Goal: Information Seeking & Learning: Learn about a topic

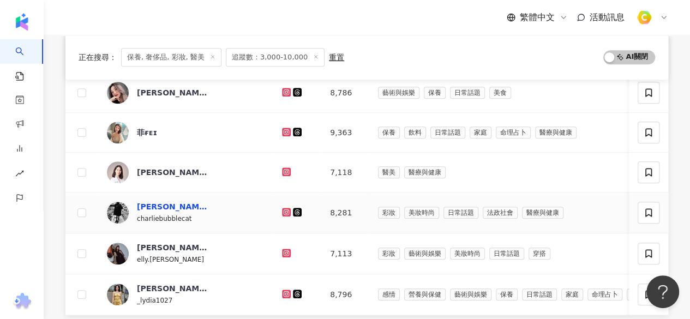
click at [157, 201] on div "Charlie Tsai" at bounding box center [172, 206] width 71 height 11
click at [144, 242] on div "鄭伊庭" at bounding box center [172, 247] width 71 height 11
click at [152, 284] on div "Lydia_" at bounding box center [172, 288] width 71 height 11
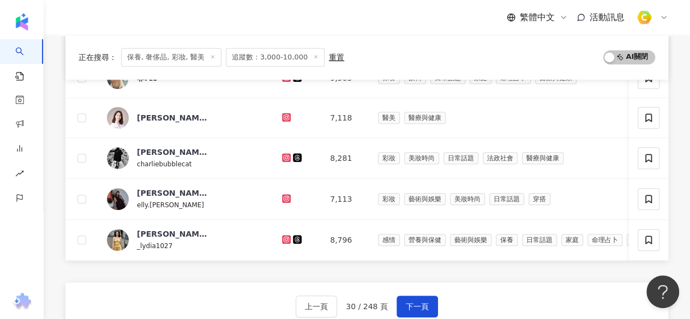
scroll to position [497, 0]
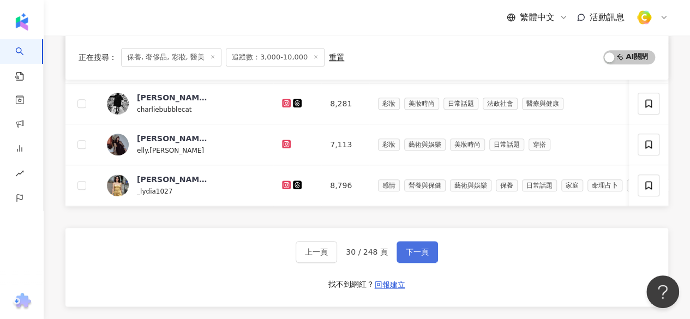
click at [418, 256] on span "下一頁" at bounding box center [417, 252] width 23 height 9
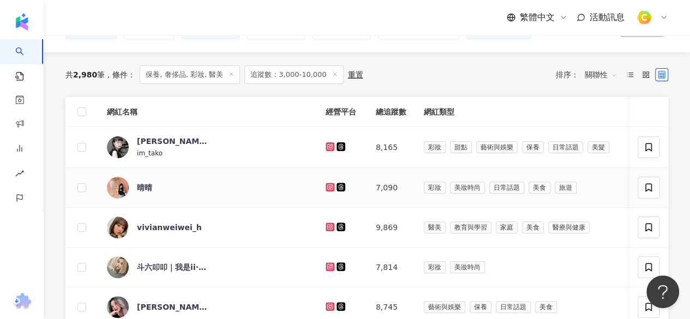
scroll to position [4, 0]
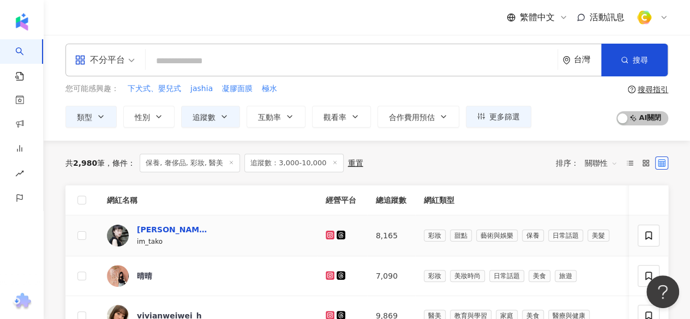
click at [195, 224] on div "田塔蔻.문어 彩妝/穿搭/保養" at bounding box center [172, 229] width 71 height 11
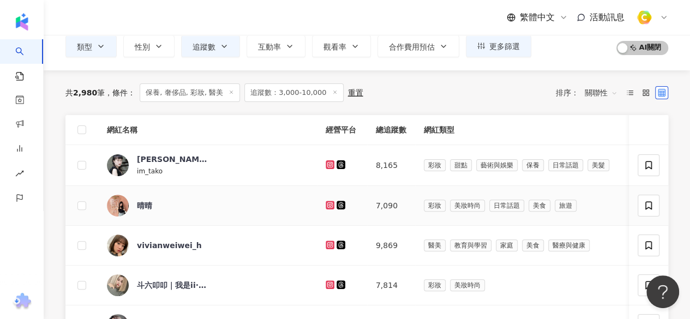
scroll to position [113, 0]
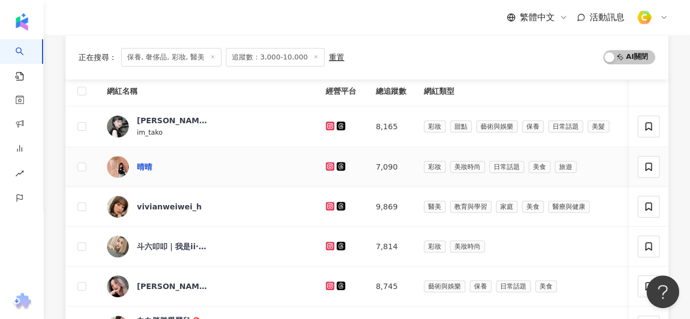
click at [144, 163] on div "晴晴" at bounding box center [144, 166] width 15 height 11
click at [160, 248] on div "斗六叩叩｜我是ii·璦璦｜單雙鑷中式美睫教學 ｜美甲教學｜漫畫美睫" at bounding box center [172, 246] width 71 height 11
click at [141, 288] on div "Sharon" at bounding box center [172, 286] width 71 height 11
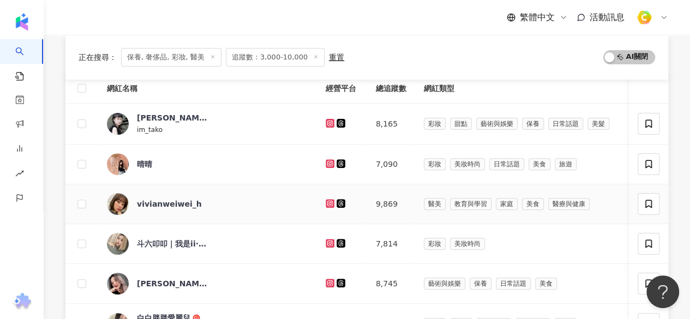
scroll to position [222, 0]
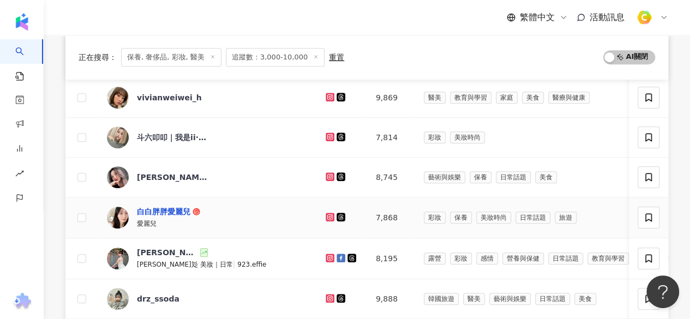
click at [162, 212] on div "白白胖胖愛麗兒" at bounding box center [163, 211] width 53 height 11
click at [153, 249] on div "劉彧彣" at bounding box center [167, 252] width 61 height 11
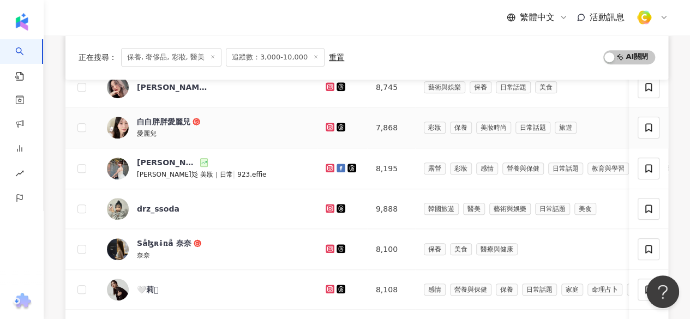
scroll to position [332, 0]
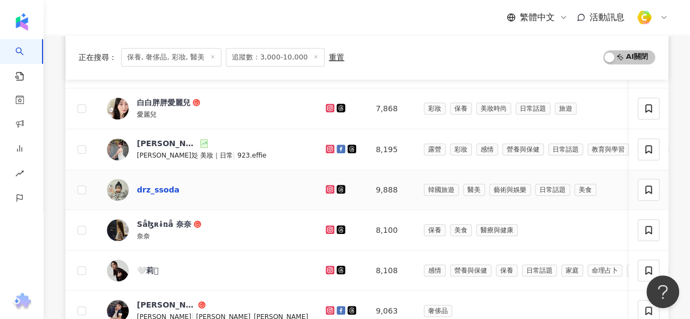
click at [148, 186] on div "drz_ssoda" at bounding box center [158, 189] width 43 height 11
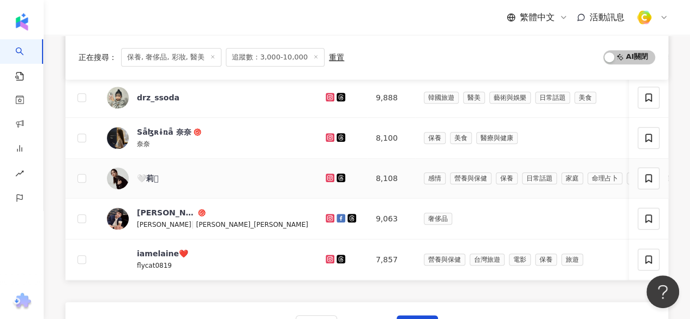
scroll to position [441, 0]
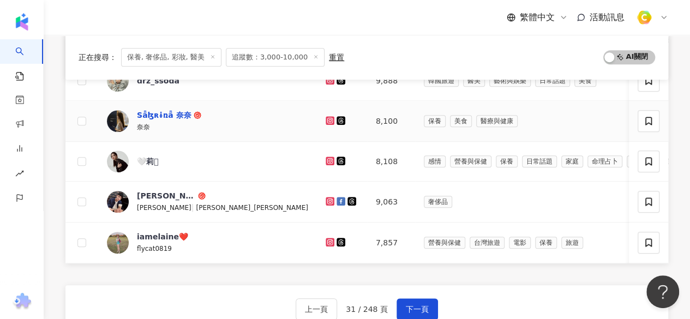
click at [166, 113] on div "Sǟɮʀɨռǟ 奈奈" at bounding box center [164, 115] width 55 height 11
click at [148, 156] on div "🤍莉𖤐" at bounding box center [147, 161] width 21 height 11
click at [154, 231] on div "iamelaine❤️" at bounding box center [162, 236] width 51 height 11
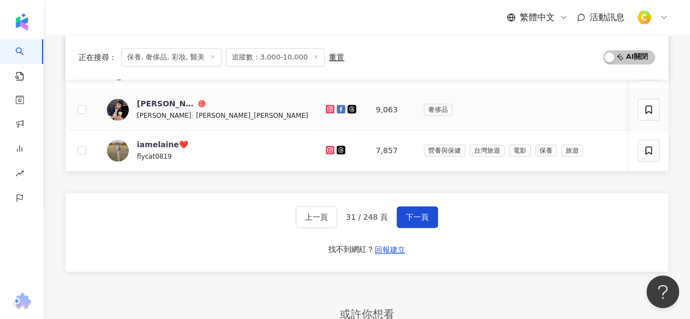
scroll to position [550, 0]
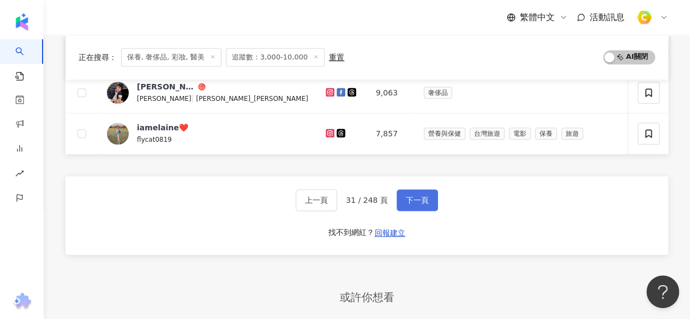
click at [411, 204] on span "下一頁" at bounding box center [417, 200] width 23 height 9
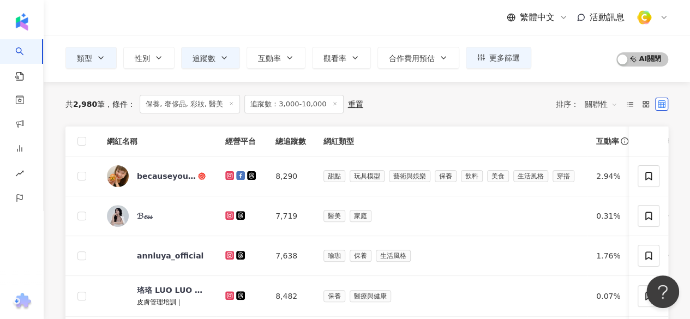
scroll to position [109, 0]
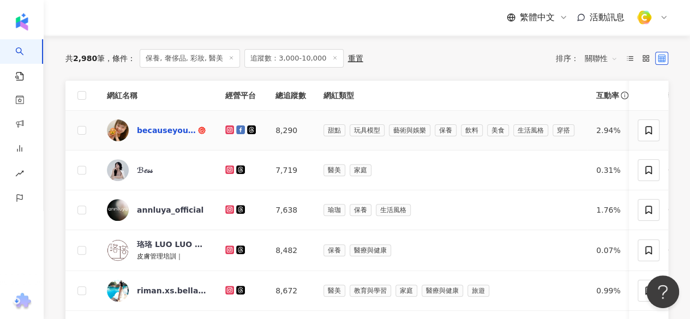
click at [164, 131] on div "becauseyou520520" at bounding box center [166, 130] width 59 height 11
click at [143, 172] on div "ℬ𝑒𝓈𝓈" at bounding box center [145, 170] width 16 height 11
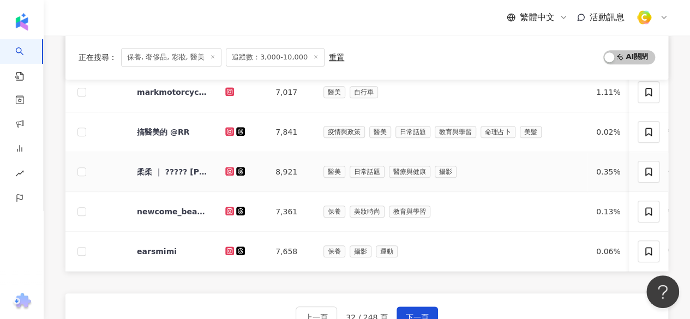
scroll to position [436, 0]
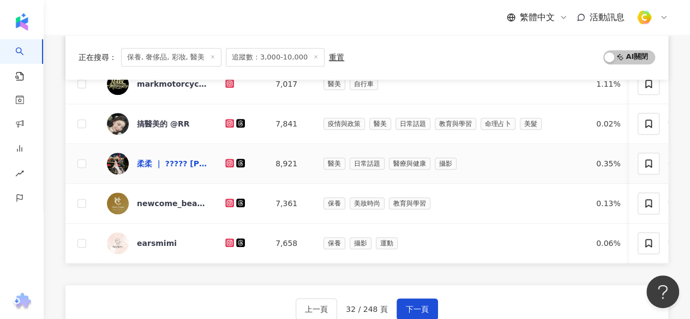
click at [192, 162] on div "柔柔 ｜ ????? 西芙創始人 荳荳媽?" at bounding box center [172, 163] width 71 height 11
click at [428, 309] on button "下一頁" at bounding box center [416, 309] width 41 height 22
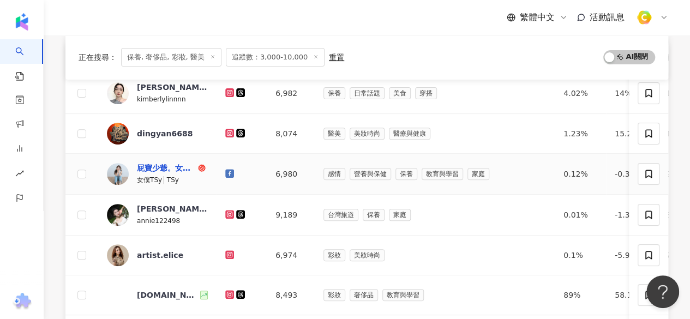
scroll to position [164, 0]
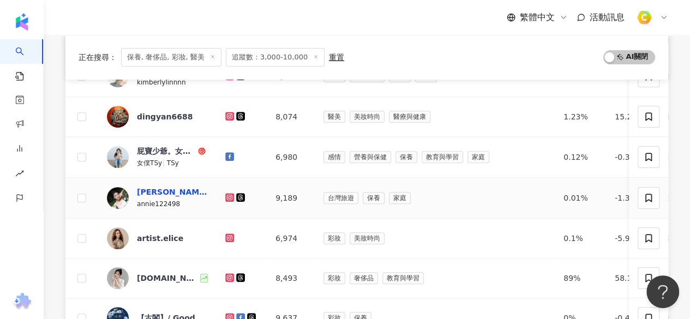
click at [143, 186] on div "張晏寧*" at bounding box center [172, 191] width 71 height 11
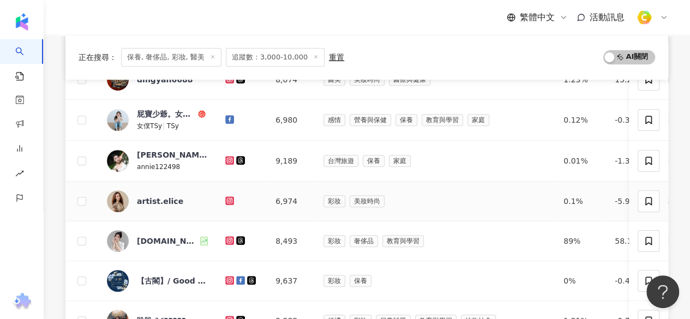
scroll to position [218, 0]
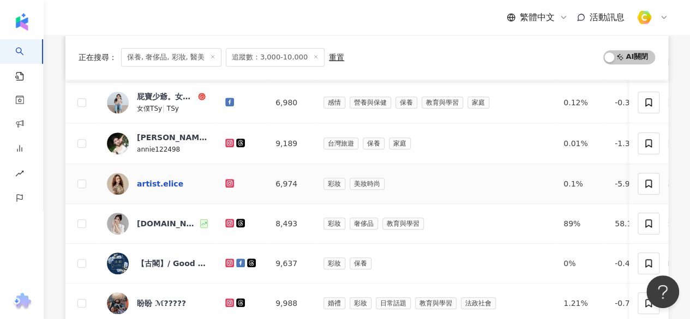
click at [156, 183] on div "artist.elice" at bounding box center [160, 183] width 46 height 11
click at [160, 224] on div "pinkneat.tw" at bounding box center [167, 223] width 61 height 11
click at [150, 298] on div "盼盼 ℳ?????" at bounding box center [161, 303] width 49 height 11
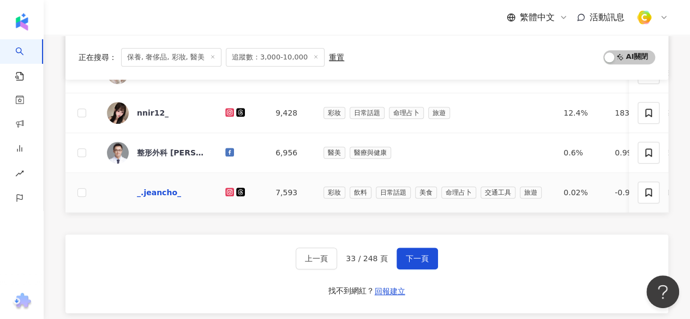
scroll to position [491, 0]
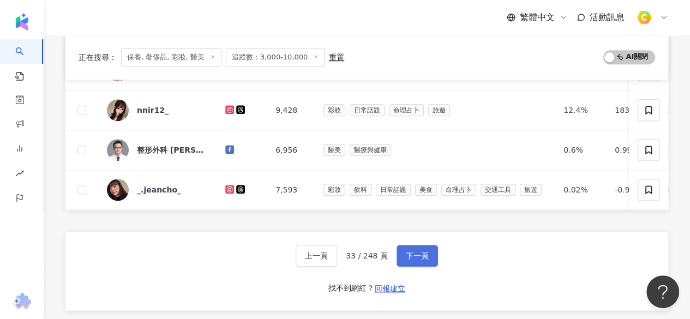
click at [421, 260] on span "下一頁" at bounding box center [417, 255] width 23 height 9
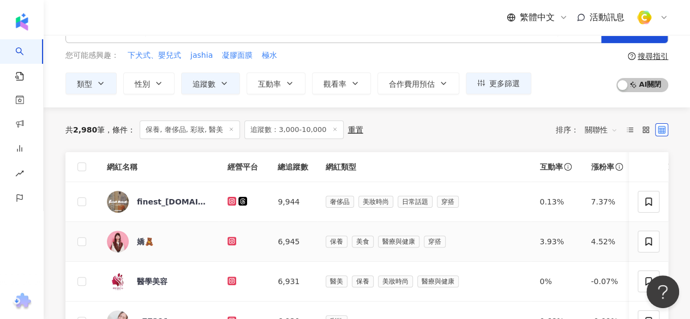
scroll to position [55, 0]
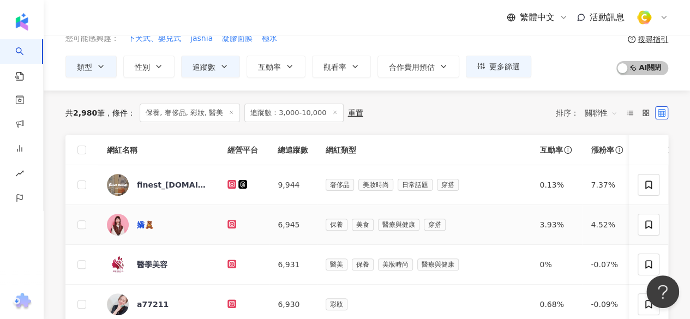
click at [142, 221] on div "嬌🧸" at bounding box center [145, 224] width 17 height 11
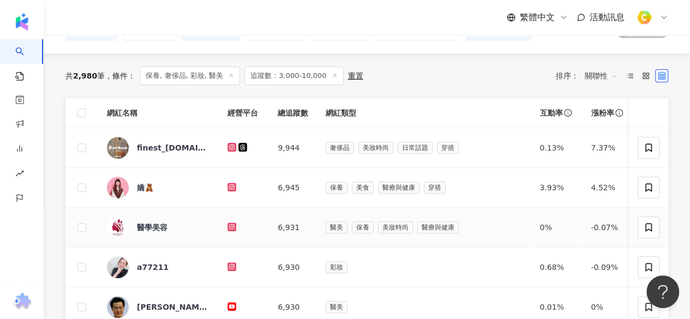
scroll to position [109, 0]
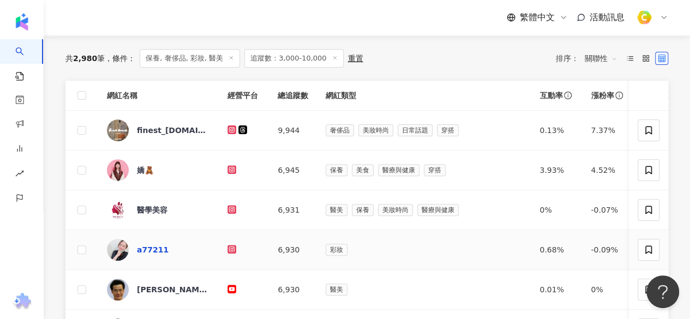
click at [142, 251] on div "a77211" at bounding box center [153, 249] width 32 height 11
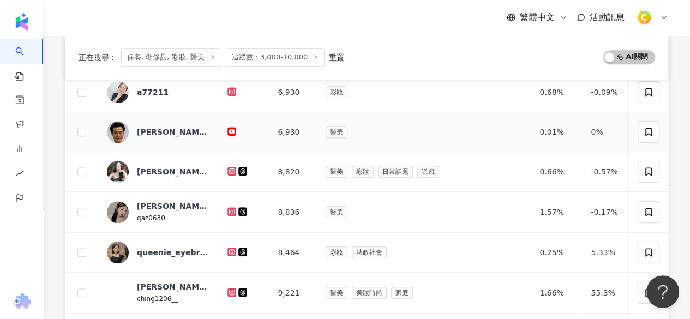
scroll to position [273, 0]
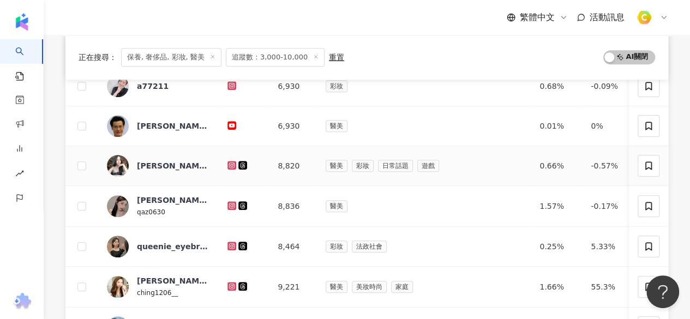
click at [142, 157] on div "奈絲" at bounding box center [172, 166] width 71 height 22
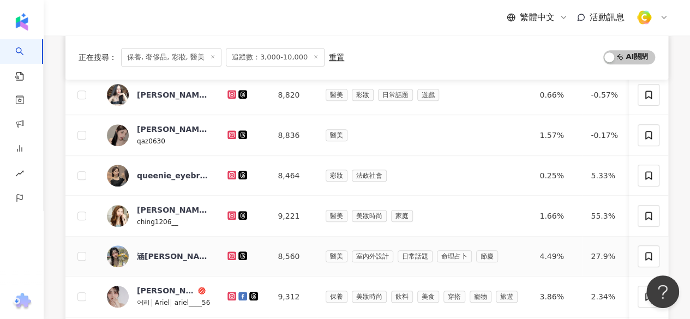
scroll to position [327, 0]
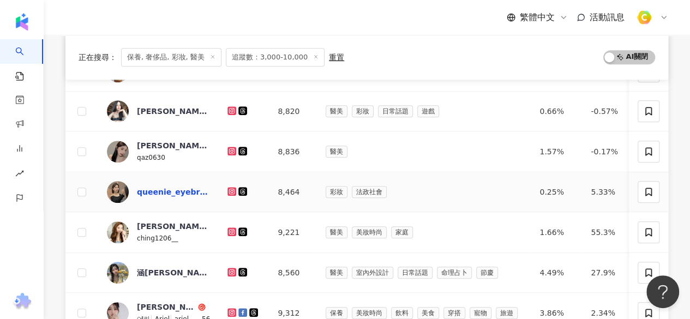
click at [159, 186] on div "queenie_eyebrow_" at bounding box center [172, 191] width 71 height 11
click at [154, 226] on div "林晶晶" at bounding box center [172, 226] width 71 height 11
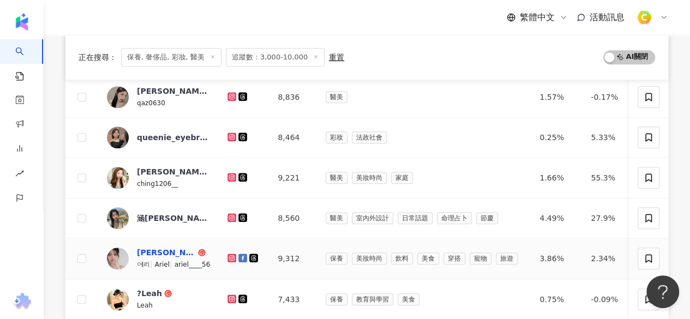
click at [141, 247] on div "[PERSON_NAME]" at bounding box center [166, 252] width 59 height 11
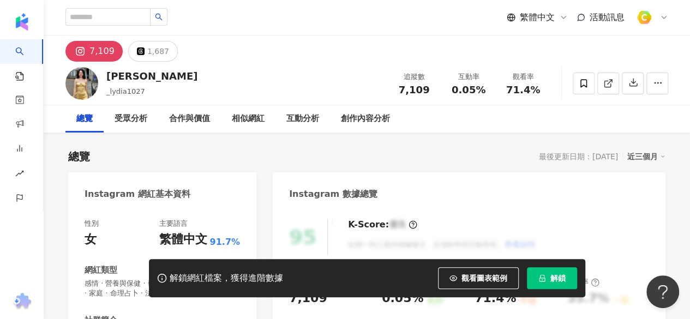
scroll to position [218, 0]
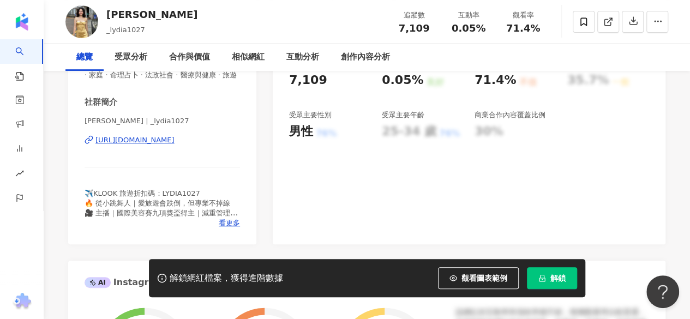
click at [174, 145] on div "https://www.instagram.com/_lydia1027/" at bounding box center [134, 140] width 79 height 10
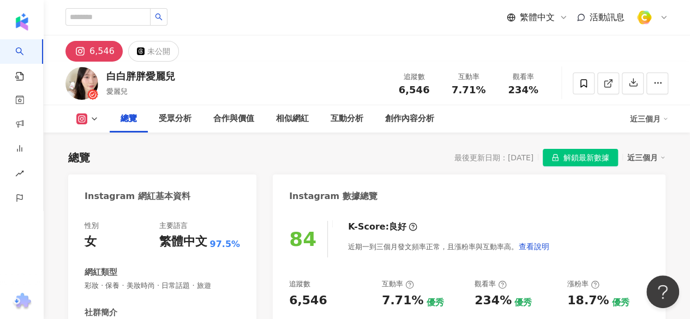
scroll to position [109, 0]
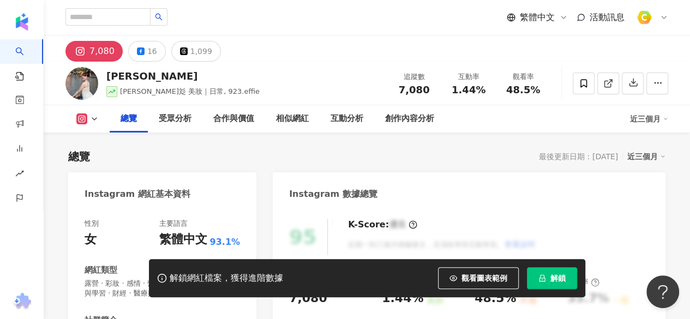
scroll to position [218, 0]
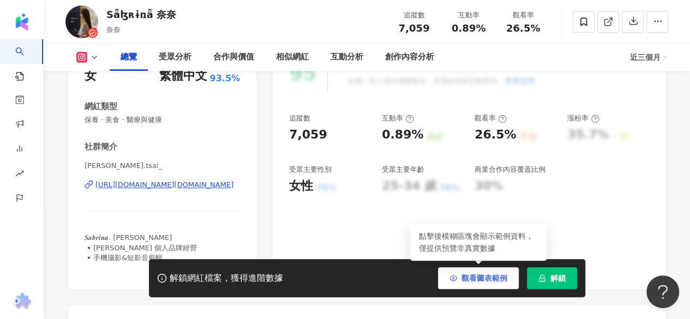
click at [466, 275] on span "觀看圖表範例" at bounding box center [484, 278] width 46 height 9
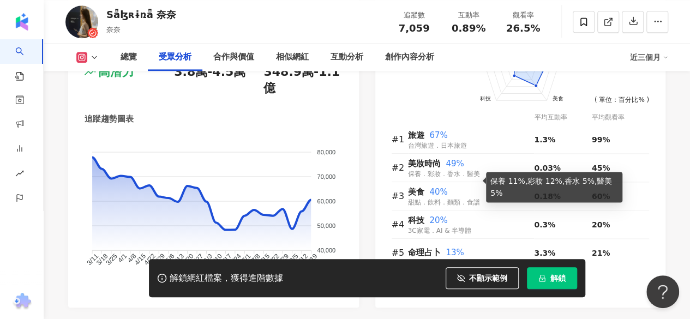
scroll to position [982, 0]
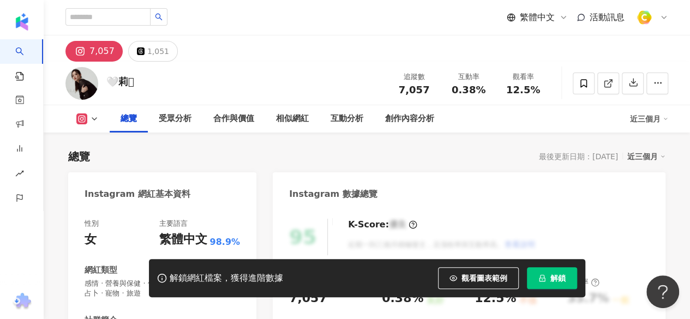
scroll to position [218, 0]
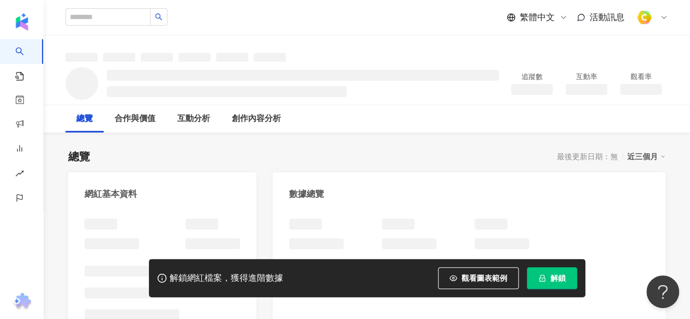
click at [206, 196] on div "網紅基本資料" at bounding box center [162, 189] width 188 height 35
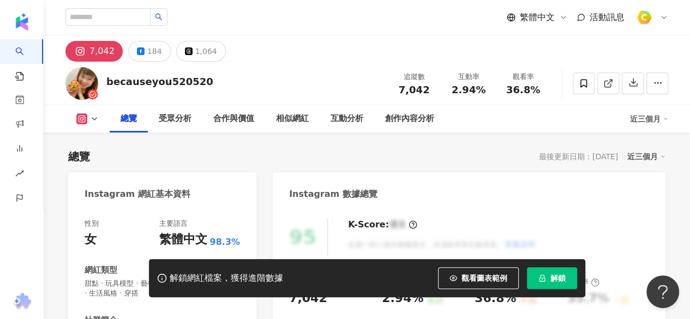
scroll to position [164, 0]
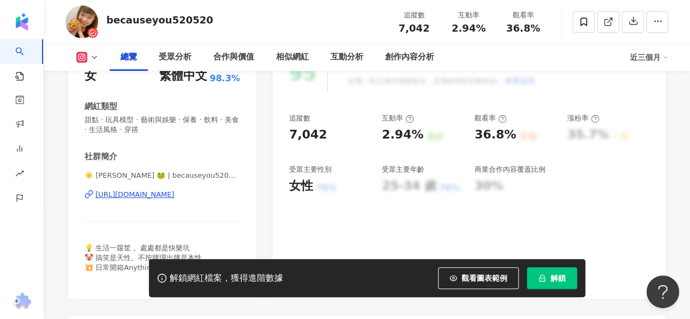
click at [174, 196] on div "https://www.instagram.com/becauseyou520520/" at bounding box center [134, 195] width 79 height 10
click at [483, 281] on span "觀看圖表範例" at bounding box center [484, 278] width 46 height 9
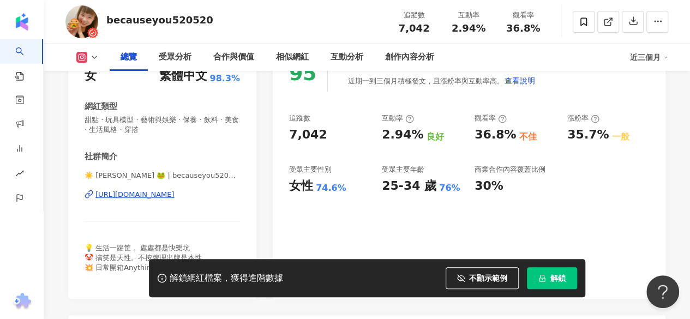
click at [228, 154] on div "社群簡介" at bounding box center [162, 156] width 155 height 11
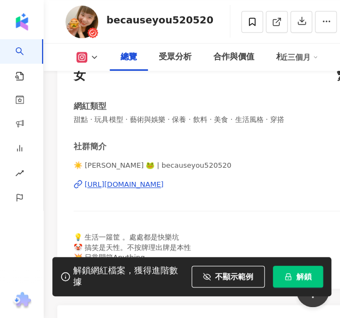
drag, startPoint x: 399, startPoint y: 27, endPoint x: 436, endPoint y: 27, distance: 37.1
click at [0, 0] on div "追蹤數 7,042" at bounding box center [0, 0] width 0 height 0
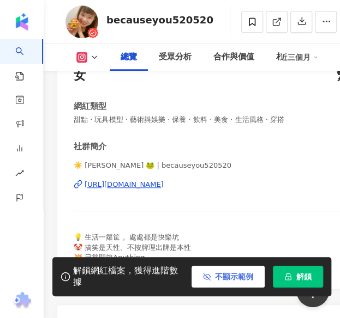
click at [253, 280] on span "不顯示範例" at bounding box center [234, 277] width 38 height 9
click at [253, 280] on span "觀看圖表範例" at bounding box center [230, 277] width 46 height 9
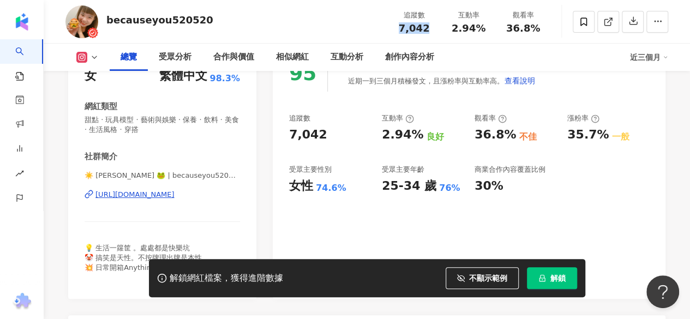
drag, startPoint x: 397, startPoint y: 25, endPoint x: 433, endPoint y: 27, distance: 36.1
click at [433, 27] on div "7,042" at bounding box center [413, 28] width 41 height 11
copy span "7,042"
drag, startPoint x: 453, startPoint y: 27, endPoint x: 494, endPoint y: 27, distance: 40.9
click at [494, 27] on div "互動率 2.94%" at bounding box center [468, 21] width 55 height 23
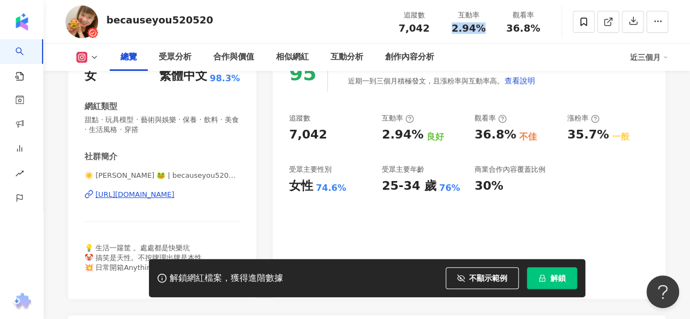
copy span "2.94%"
drag, startPoint x: 509, startPoint y: 31, endPoint x: 535, endPoint y: 25, distance: 26.9
click at [535, 25] on span "36.8%" at bounding box center [523, 28] width 34 height 11
copy span "36.8%"
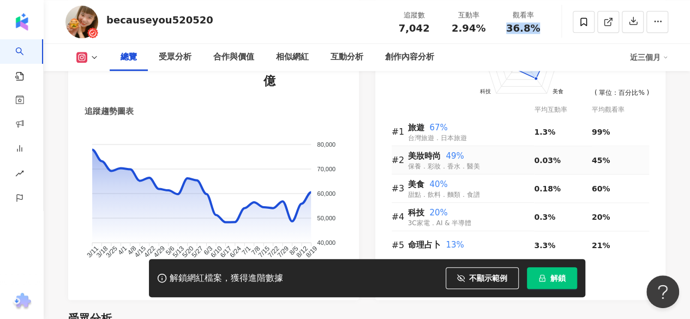
scroll to position [709, 0]
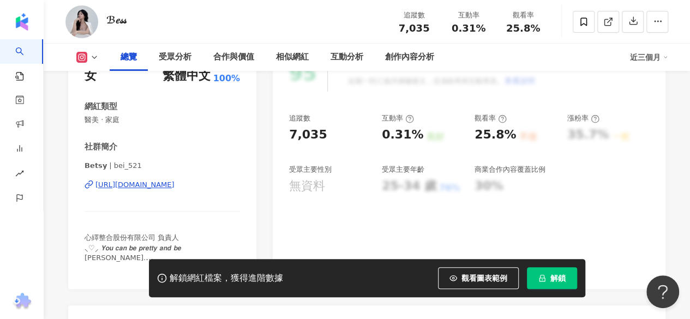
click at [174, 189] on div "[URL][DOMAIN_NAME]" at bounding box center [134, 185] width 79 height 10
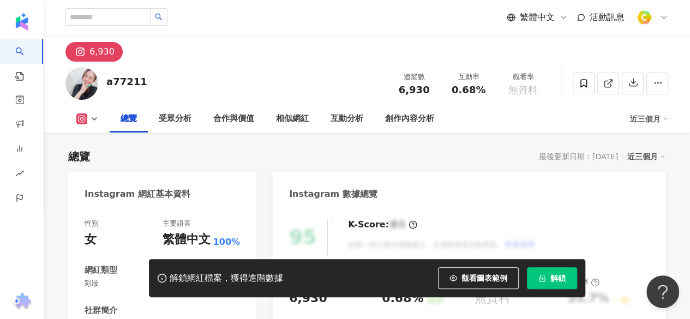
scroll to position [164, 0]
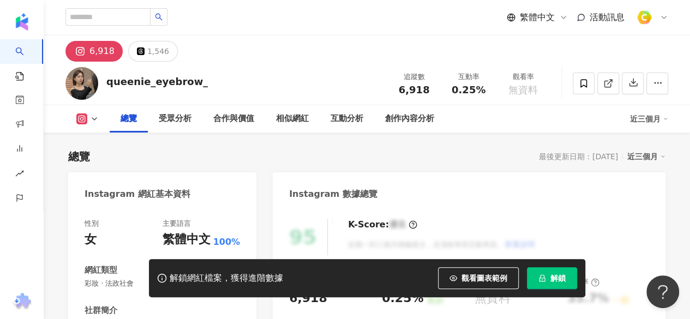
scroll to position [109, 0]
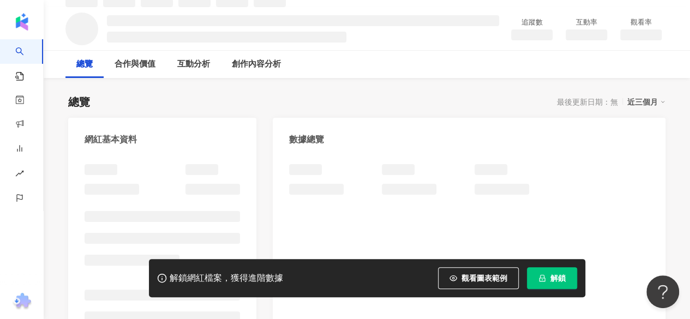
scroll to position [43, 0]
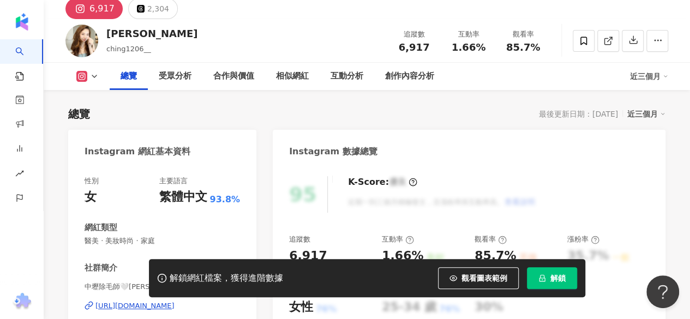
click at [174, 301] on div "[URL][DOMAIN_NAME]" at bounding box center [134, 306] width 79 height 10
